Goal: Transaction & Acquisition: Purchase product/service

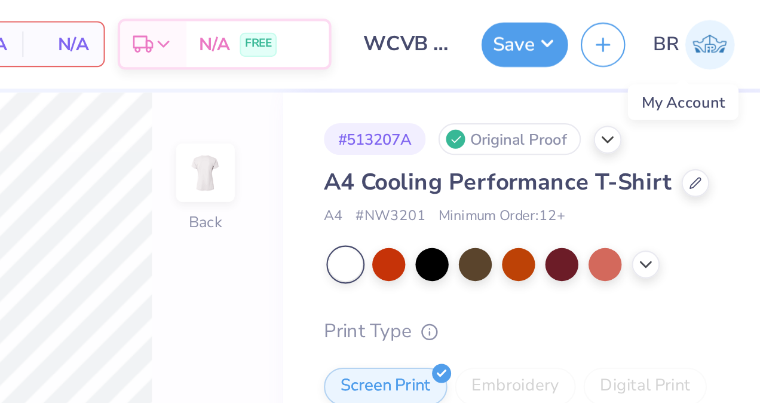
click at [742, 23] on img at bounding box center [736, 21] width 23 height 23
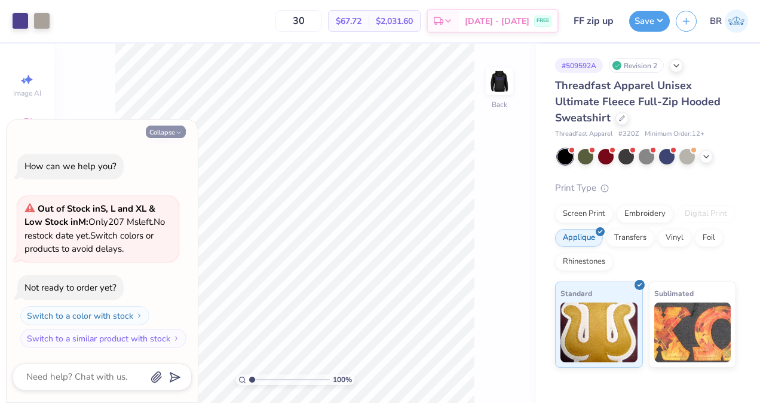
click at [175, 131] on icon "button" at bounding box center [178, 132] width 7 height 7
type textarea "x"
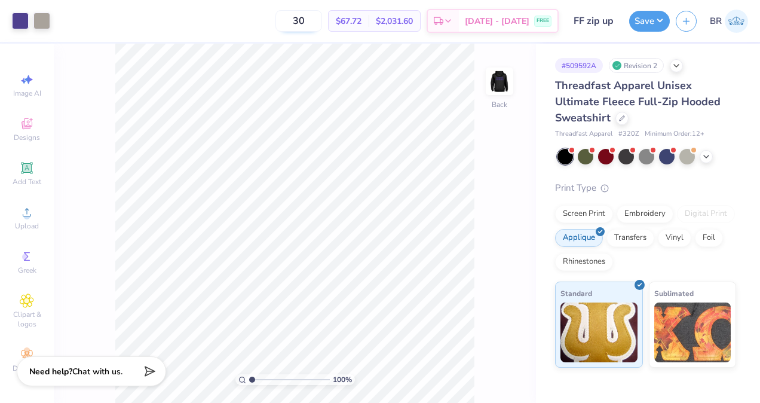
click at [322, 19] on input "30" at bounding box center [299, 21] width 47 height 22
type input "3"
type input "40"
click at [616, 115] on div at bounding box center [622, 117] width 13 height 13
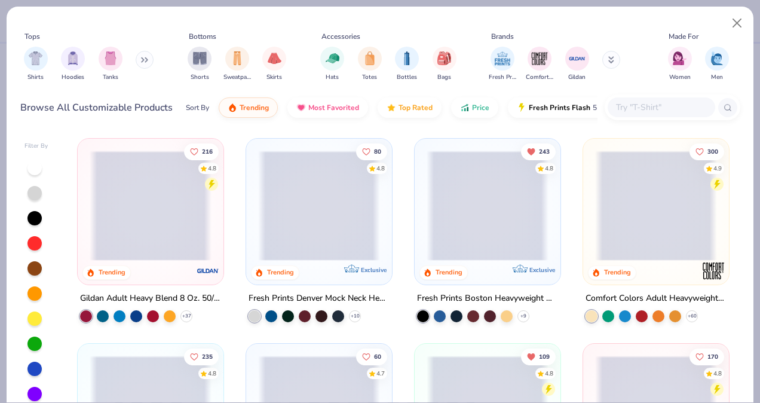
click at [620, 109] on input "text" at bounding box center [661, 107] width 92 height 14
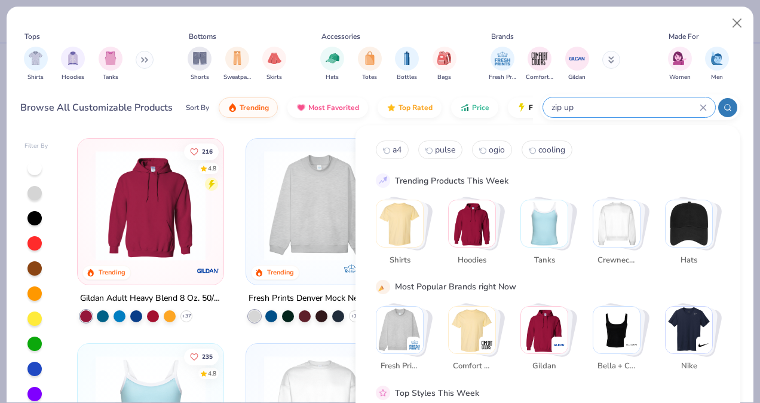
type input "zip up"
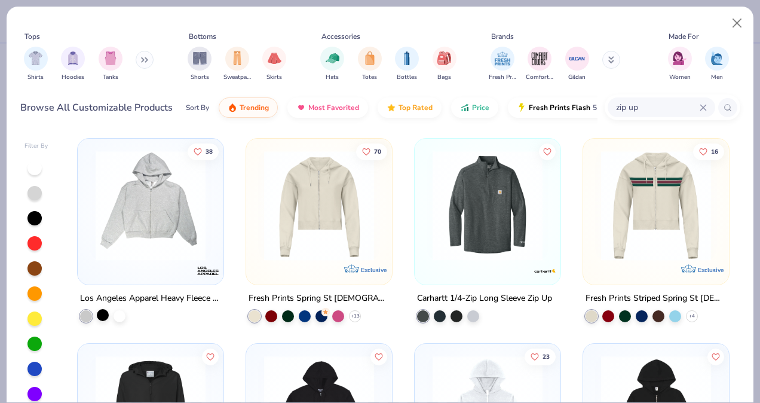
click at [99, 311] on div at bounding box center [103, 315] width 12 height 12
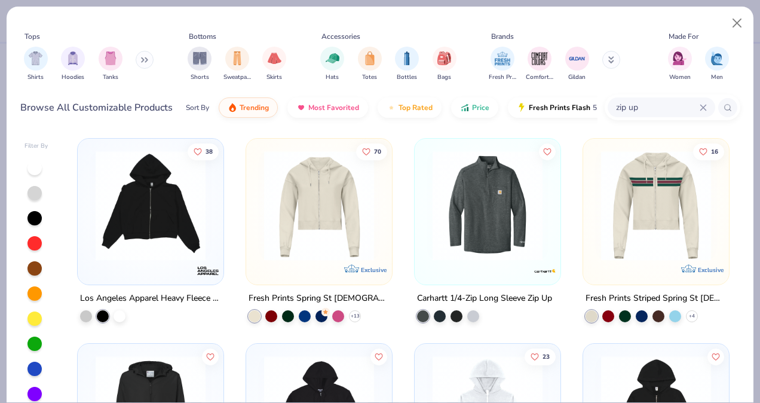
click at [136, 236] on img at bounding box center [151, 206] width 122 height 110
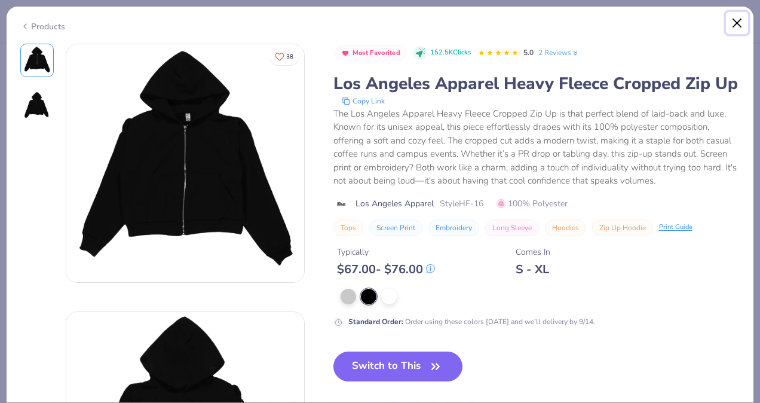
click at [733, 27] on button "Close" at bounding box center [737, 23] width 23 height 23
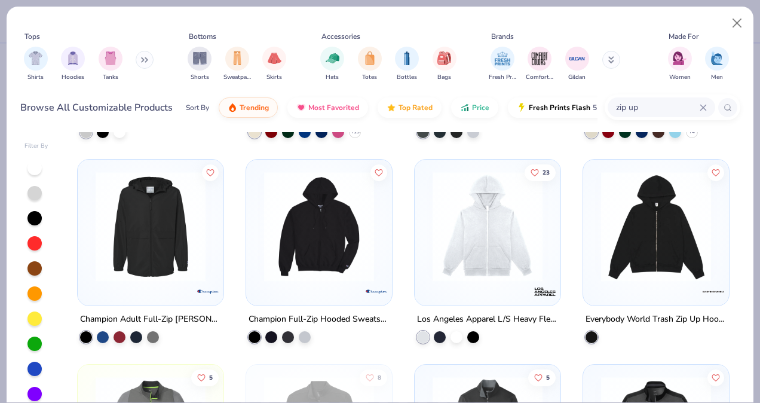
scroll to position [185, 0]
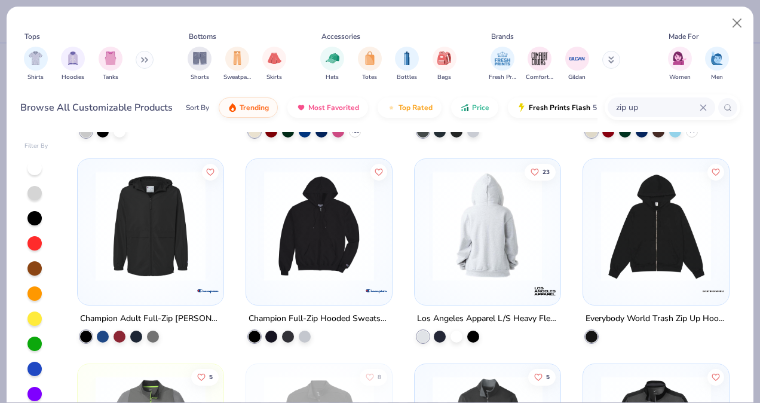
click at [356, 256] on img at bounding box center [319, 226] width 122 height 110
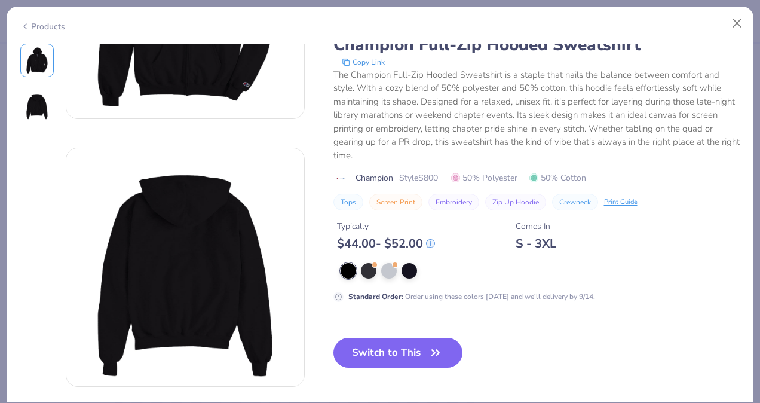
scroll to position [219, 0]
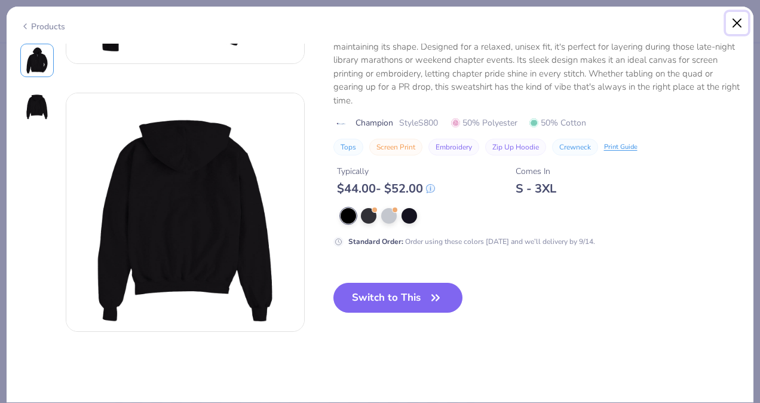
click at [742, 21] on button "Close" at bounding box center [737, 23] width 23 height 23
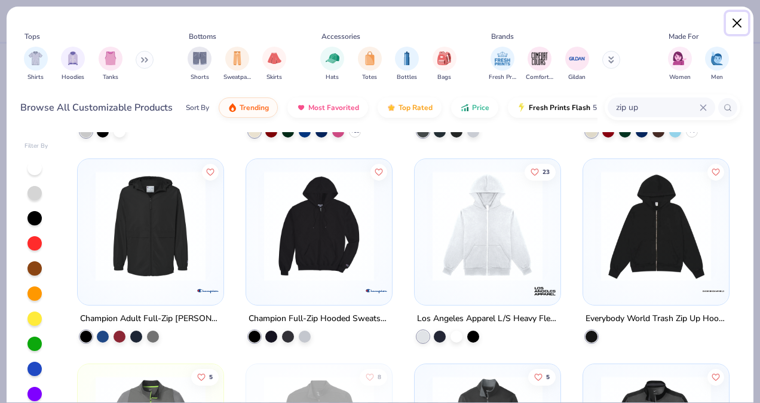
click at [741, 17] on button "Close" at bounding box center [737, 23] width 23 height 23
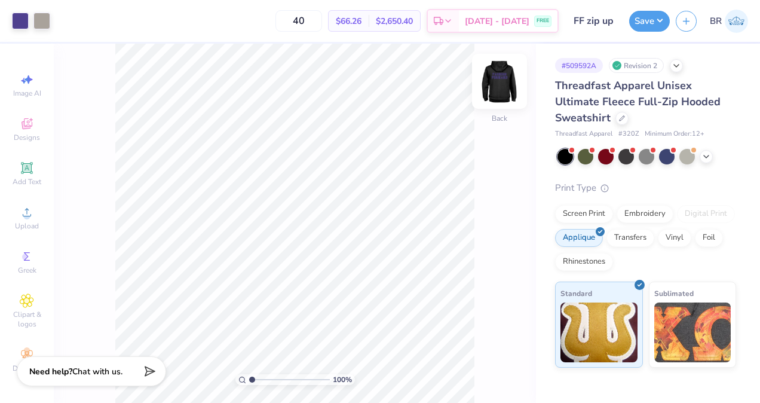
click at [505, 99] on img at bounding box center [500, 81] width 48 height 48
